Goal: Task Accomplishment & Management: Use online tool/utility

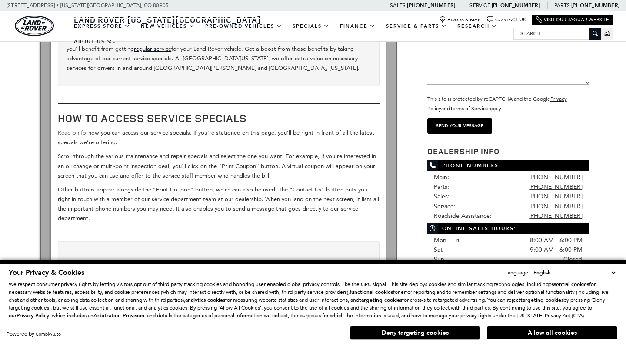
scroll to position [217, 0]
click at [73, 132] on link "Read on for" at bounding box center [73, 133] width 30 height 7
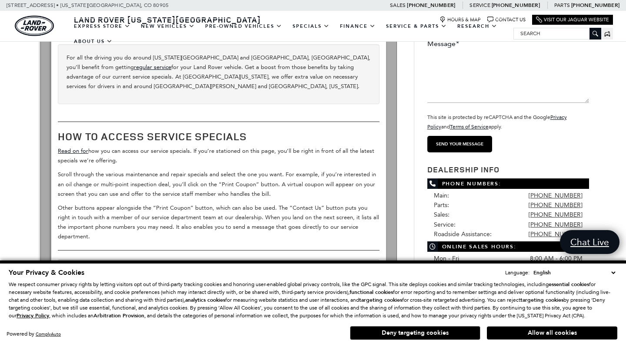
scroll to position [193, 0]
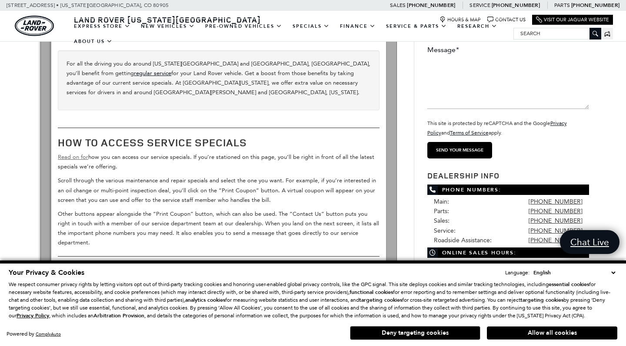
click at [78, 156] on link "Read on for" at bounding box center [73, 157] width 30 height 7
click at [70, 156] on link "Read on for" at bounding box center [73, 157] width 30 height 7
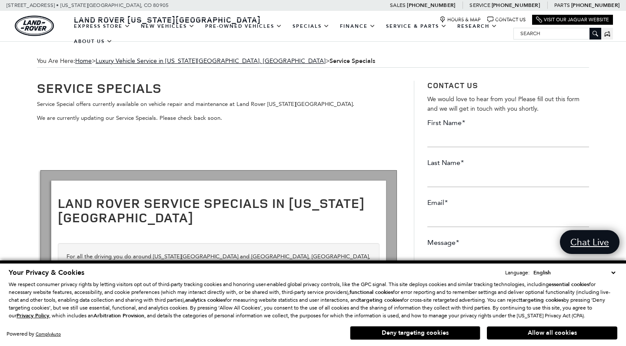
scroll to position [0, 0]
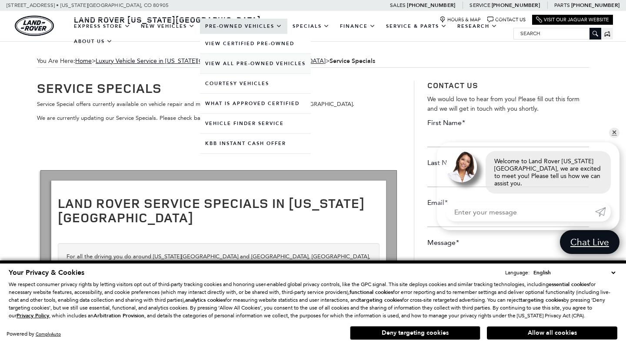
click at [255, 73] on link "View All Pre-Owned Vehicles" at bounding box center [255, 64] width 111 height 20
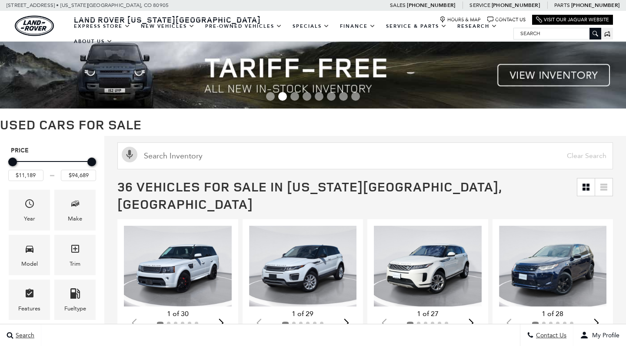
scroll to position [133, 0]
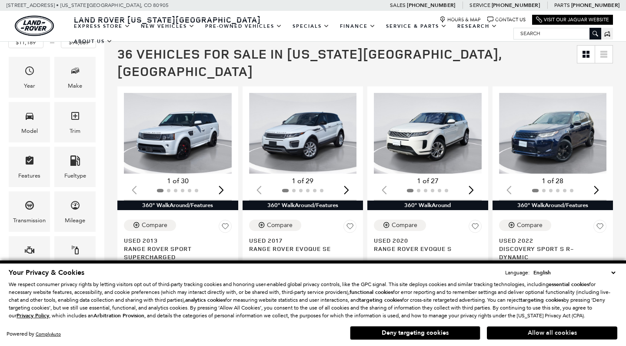
click at [506, 329] on button "Allow all cookies" at bounding box center [552, 333] width 130 height 13
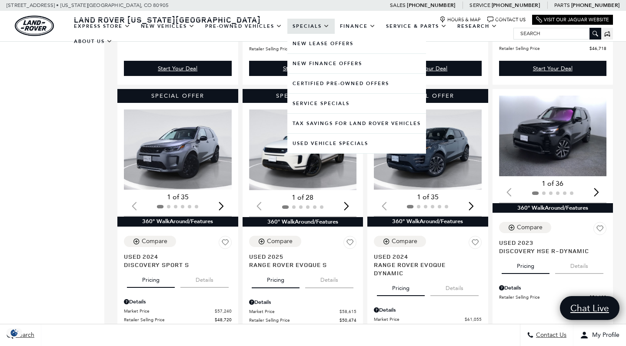
scroll to position [0, 0]
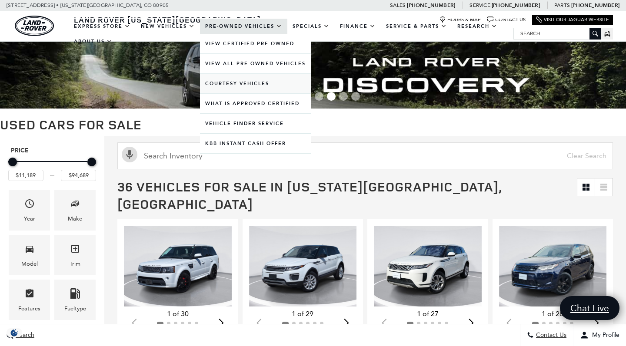
click at [251, 92] on link "Courtesy Vehicles" at bounding box center [255, 84] width 111 height 20
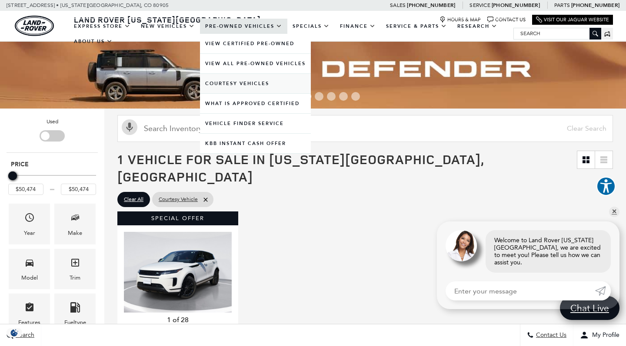
click at [258, 92] on link "Courtesy Vehicles" at bounding box center [255, 84] width 111 height 20
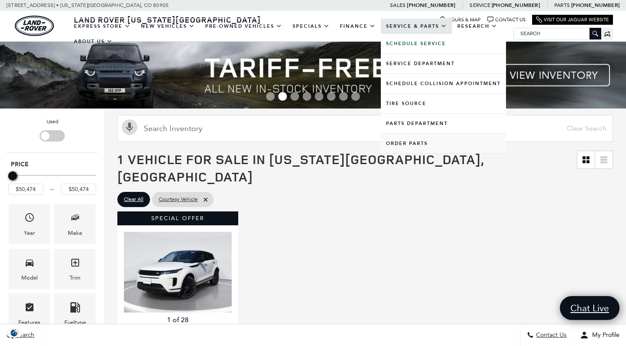
click at [407, 153] on link "Order Parts" at bounding box center [443, 144] width 125 height 20
